Goal: Task Accomplishment & Management: Complete application form

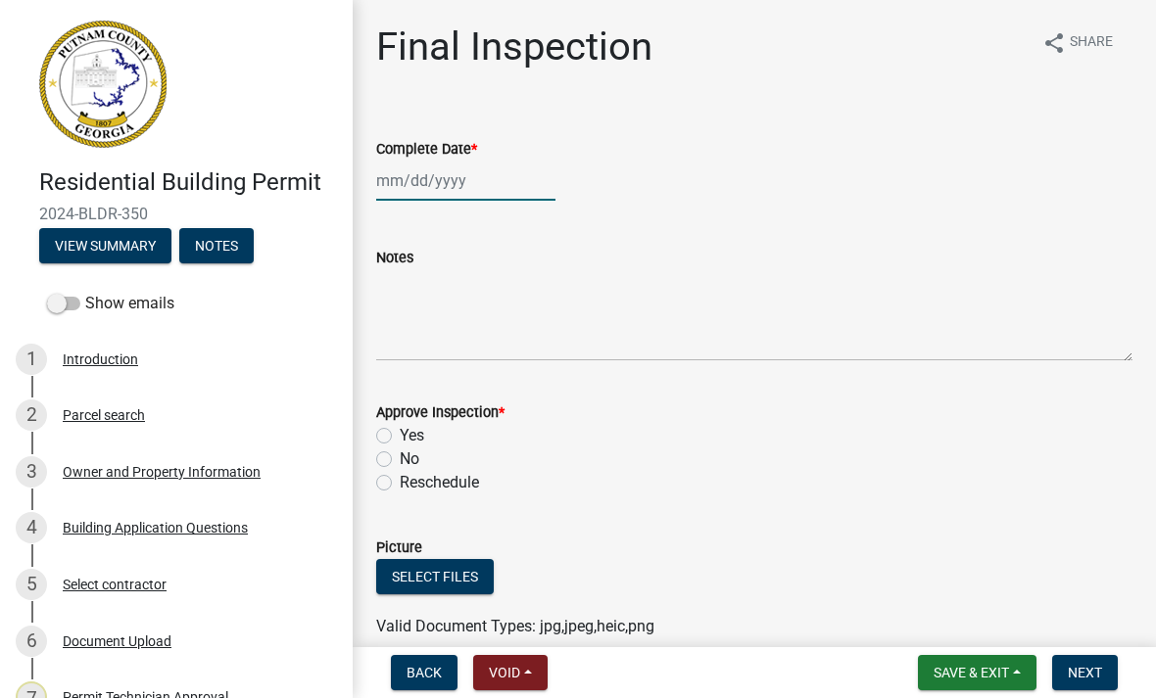
click at [459, 189] on div at bounding box center [465, 181] width 179 height 40
select select "9"
select select "2025"
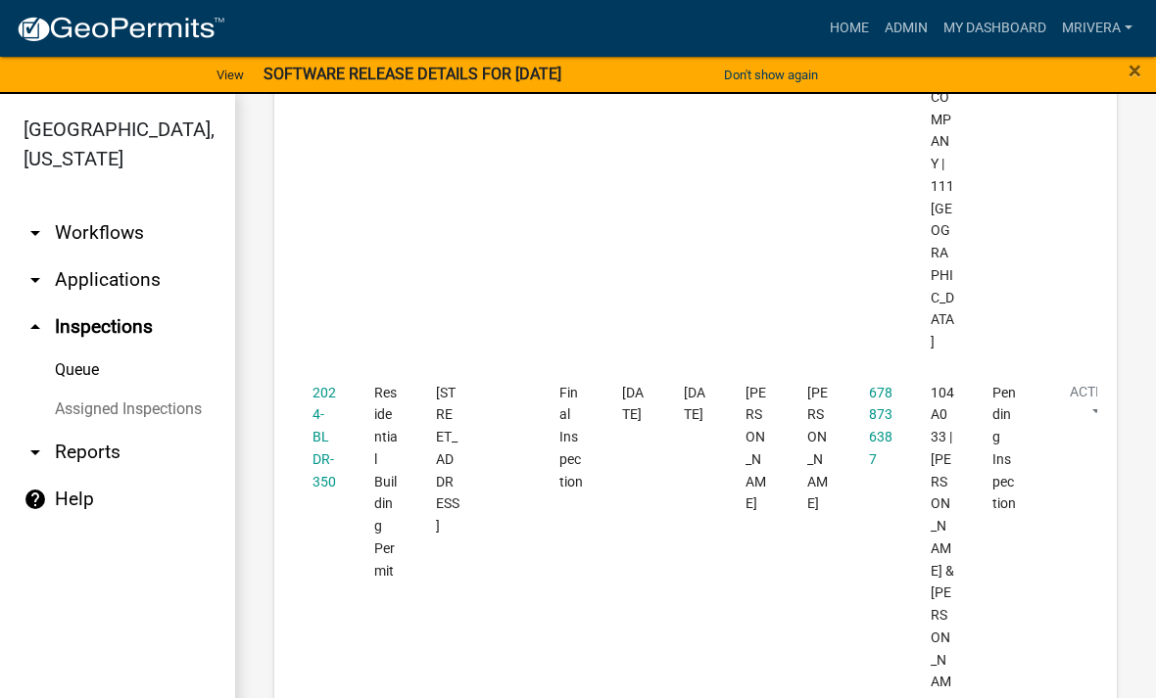
scroll to position [2103, 0]
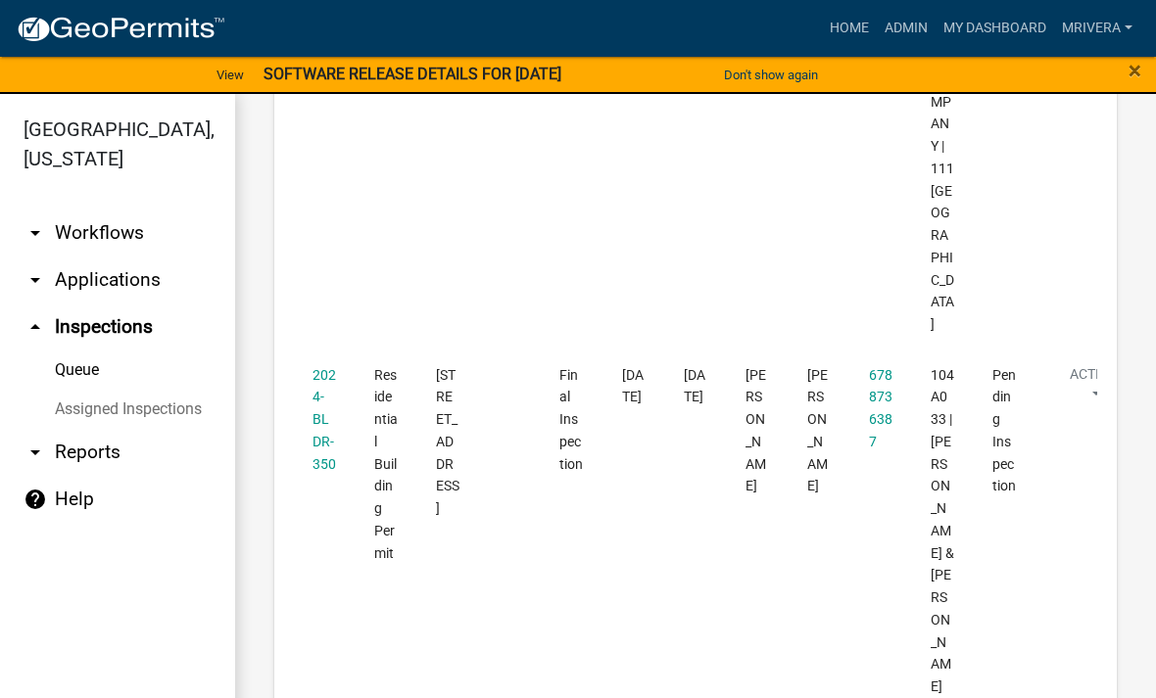
click at [313, 413] on link "2024-BLDR-350" at bounding box center [324, 419] width 24 height 105
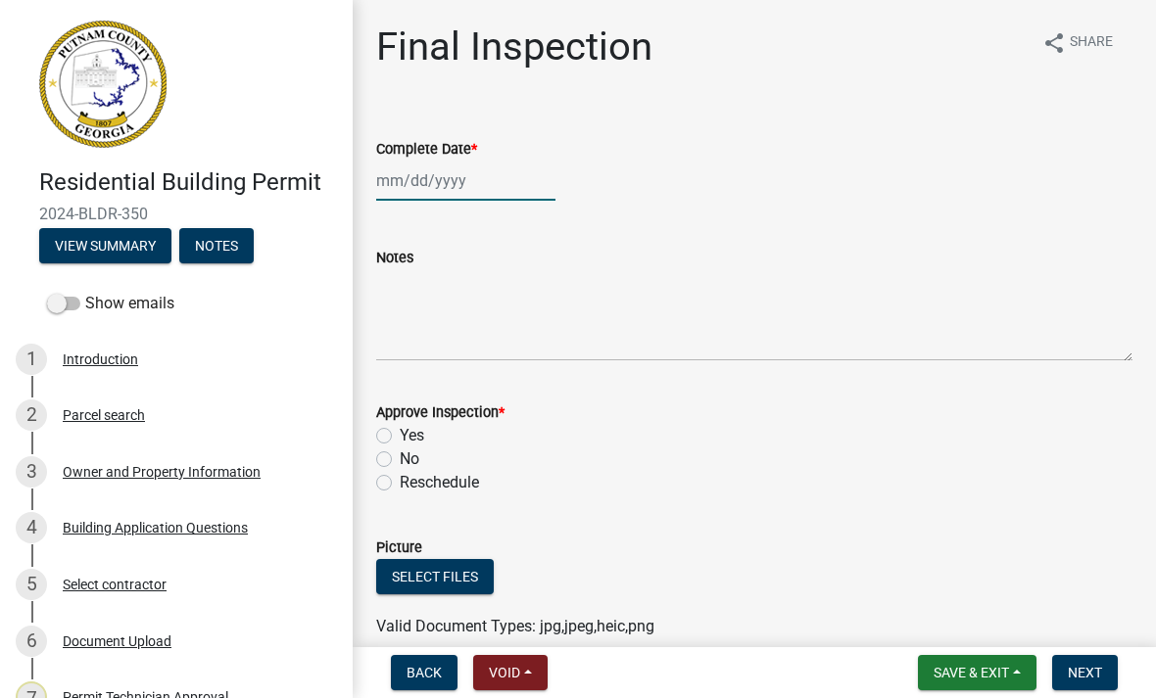
click at [438, 192] on div at bounding box center [465, 181] width 179 height 40
select select "9"
select select "2025"
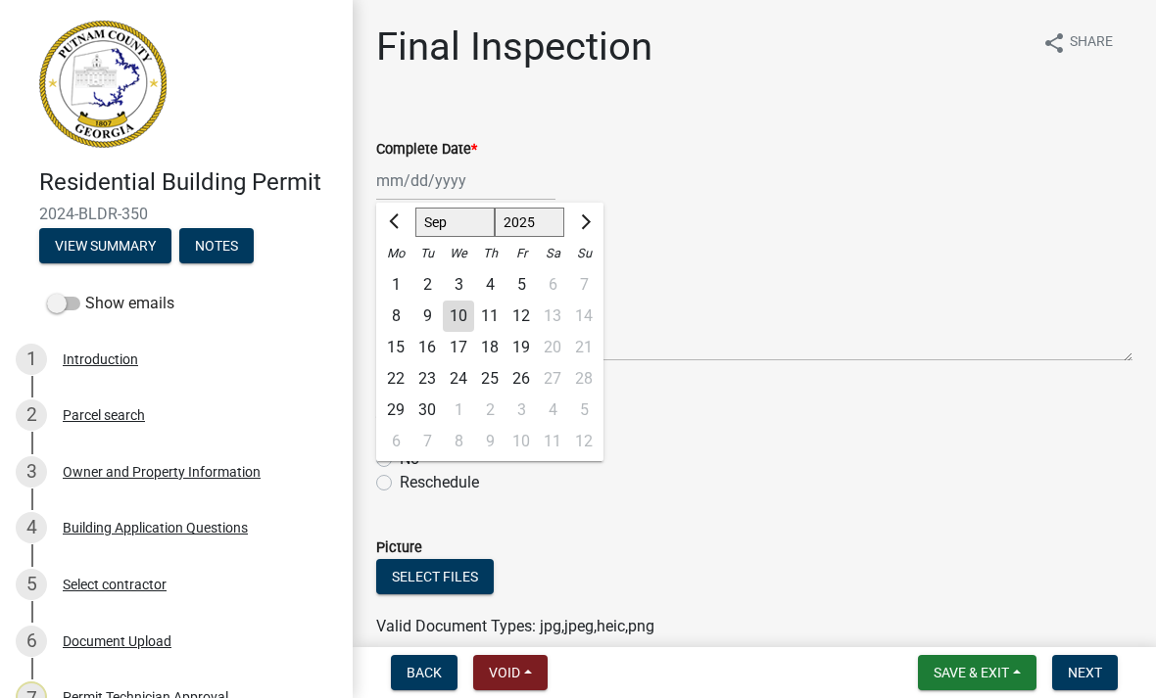
click at [459, 304] on div "10" at bounding box center [458, 316] width 31 height 31
type input "09/10/2025"
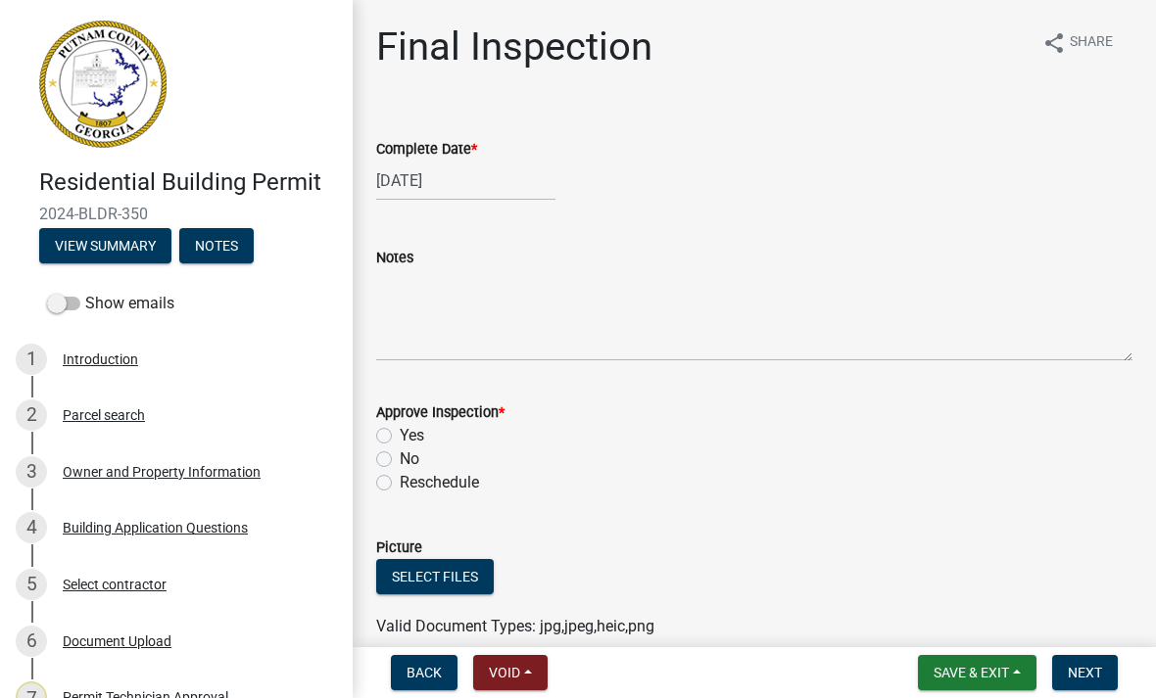
click at [400, 436] on label "Yes" at bounding box center [412, 436] width 24 height 24
click at [400, 436] on input "Yes" at bounding box center [406, 430] width 13 height 13
radio input "true"
click at [1092, 671] on span "Next" at bounding box center [1085, 673] width 34 height 16
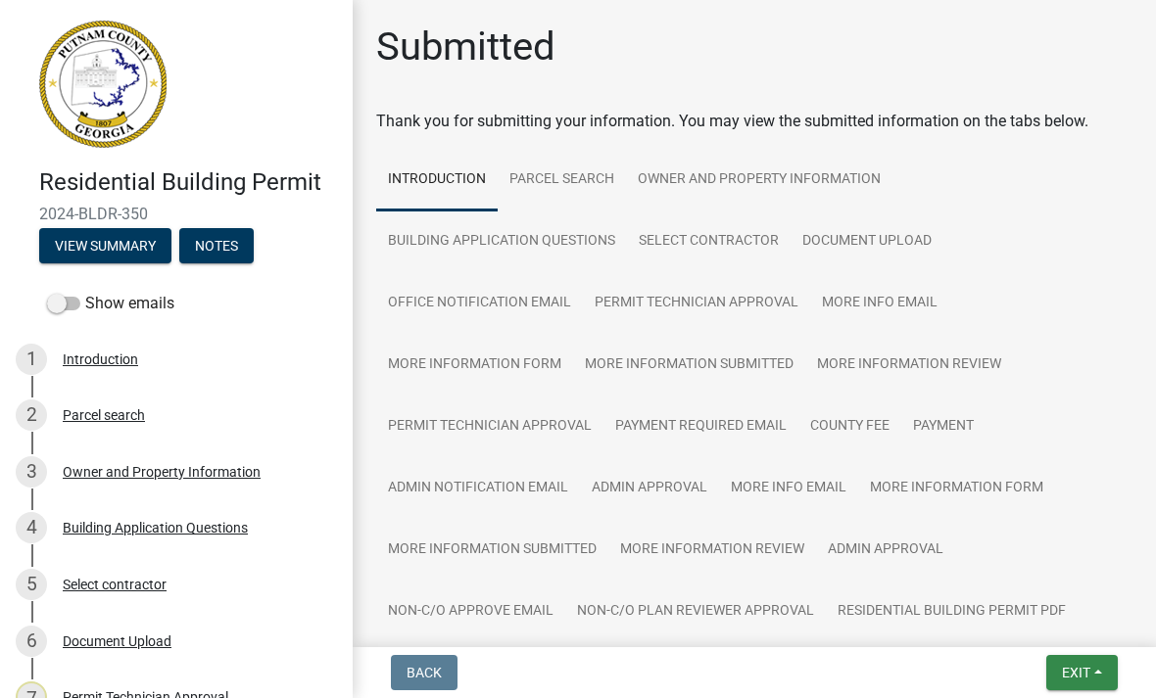
click at [1085, 656] on button "Exit" at bounding box center [1082, 672] width 72 height 35
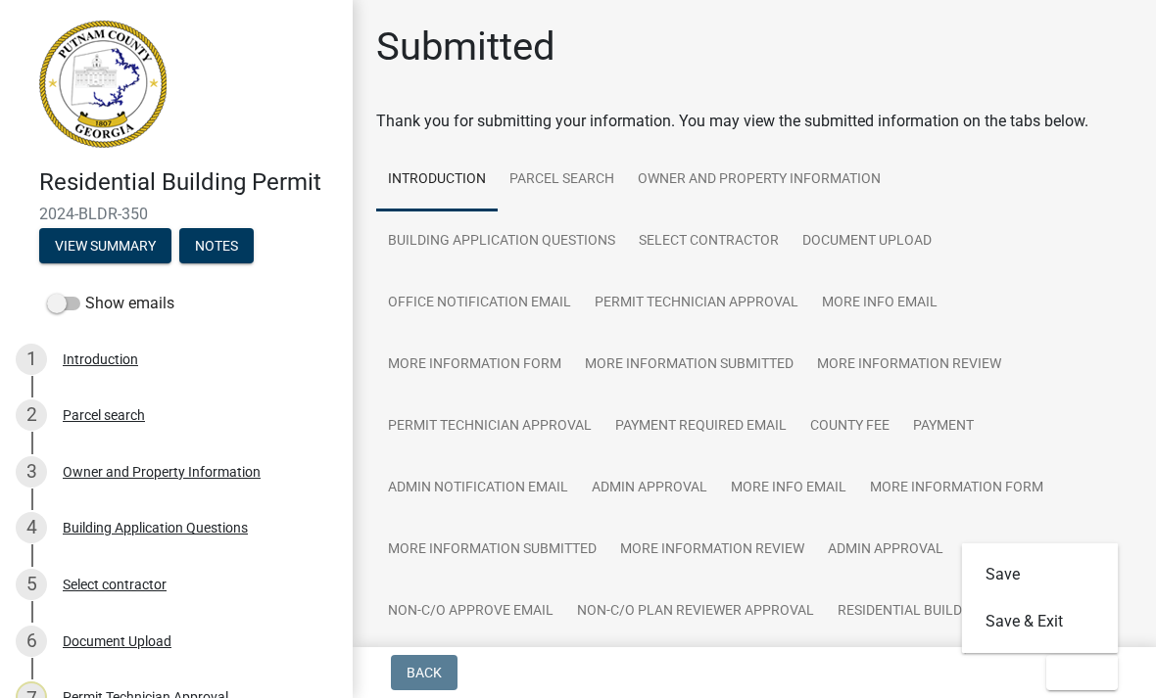
click at [1074, 625] on button "Save & Exit" at bounding box center [1040, 621] width 157 height 47
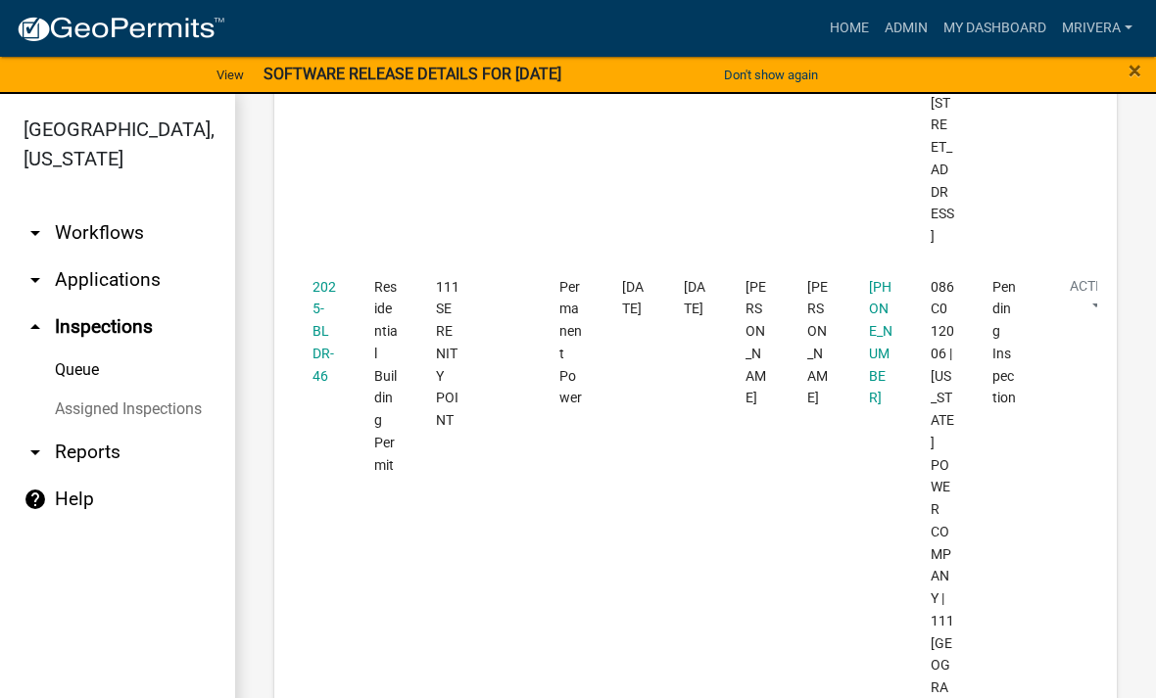
scroll to position [1686, 0]
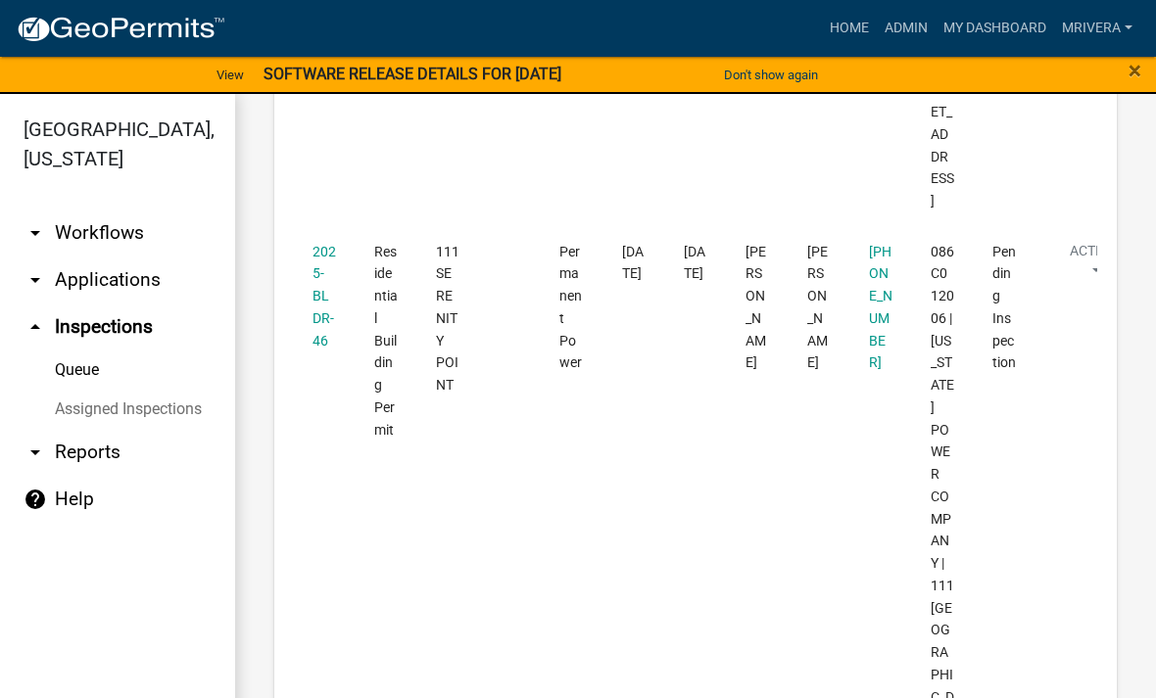
click at [326, 329] on link "2025-BLDR-46" at bounding box center [324, 296] width 24 height 105
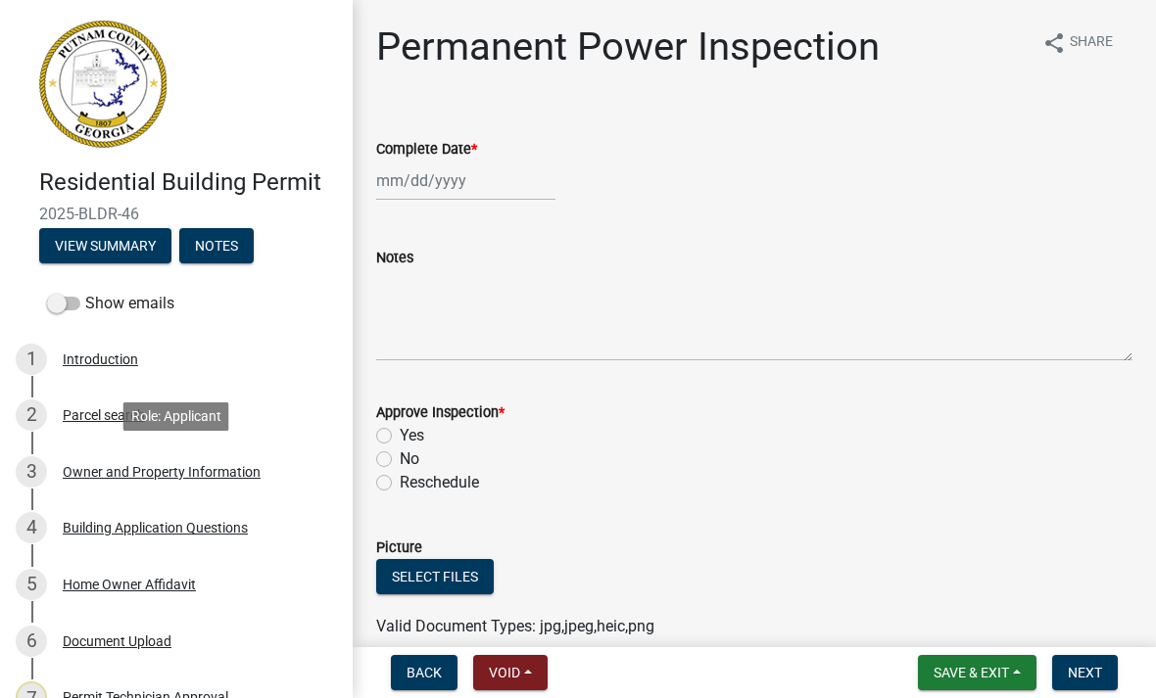
click at [94, 470] on div "Owner and Property Information" at bounding box center [162, 472] width 198 height 14
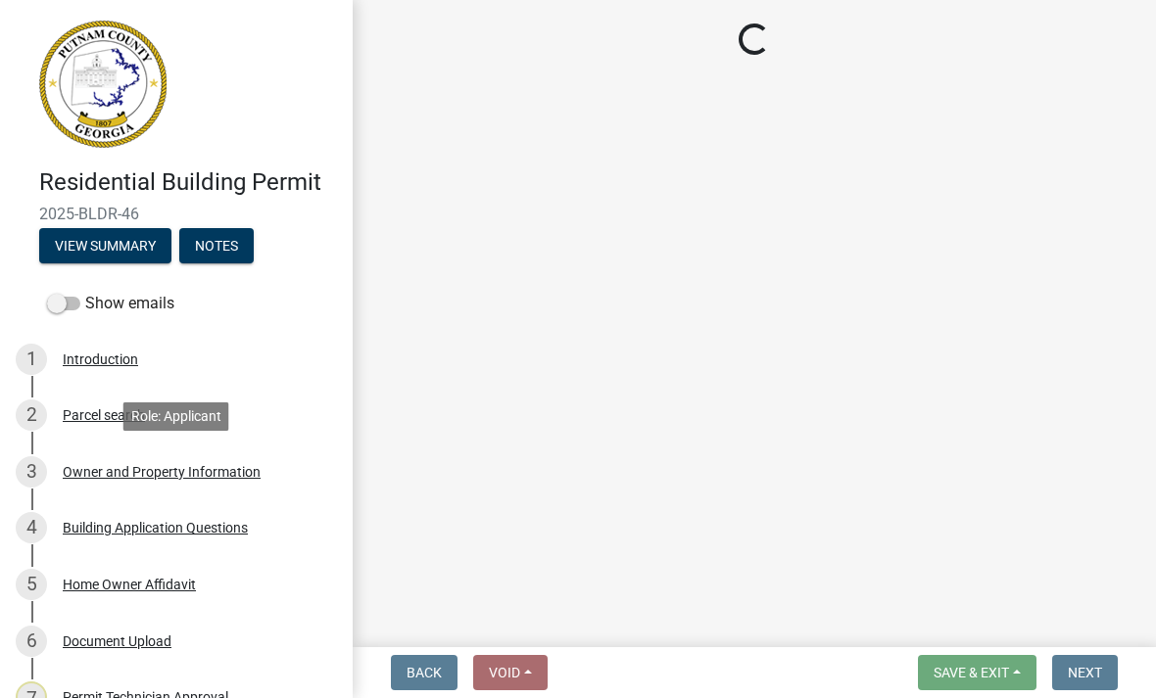
select select "34fe85c2-5f76-4343-b6bb-8ca387e0bed7"
select select "83394b22-4a11-496c-8e5c-75ade2e72faf"
select select "295c155f-de53-4b68-9fdd-08c8883e9b6f"
select select "6f1acead-4b1a-4680-ba5d-beeb03d30465"
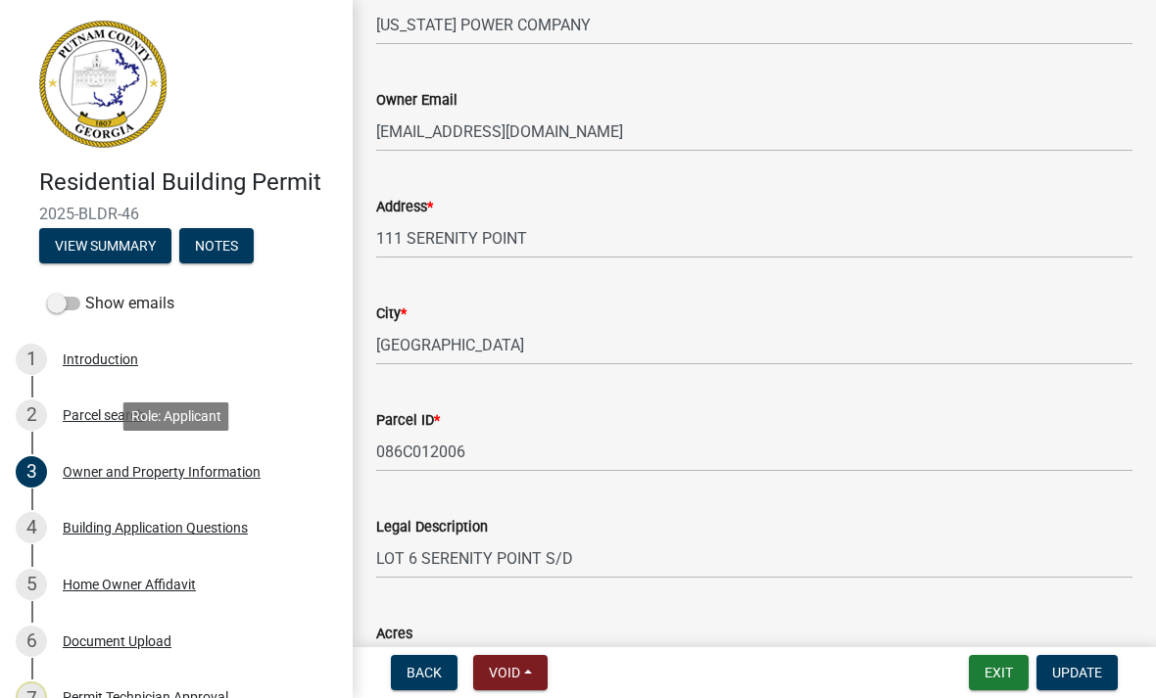
scroll to position [419, 0]
